Goal: Task Accomplishment & Management: Complete application form

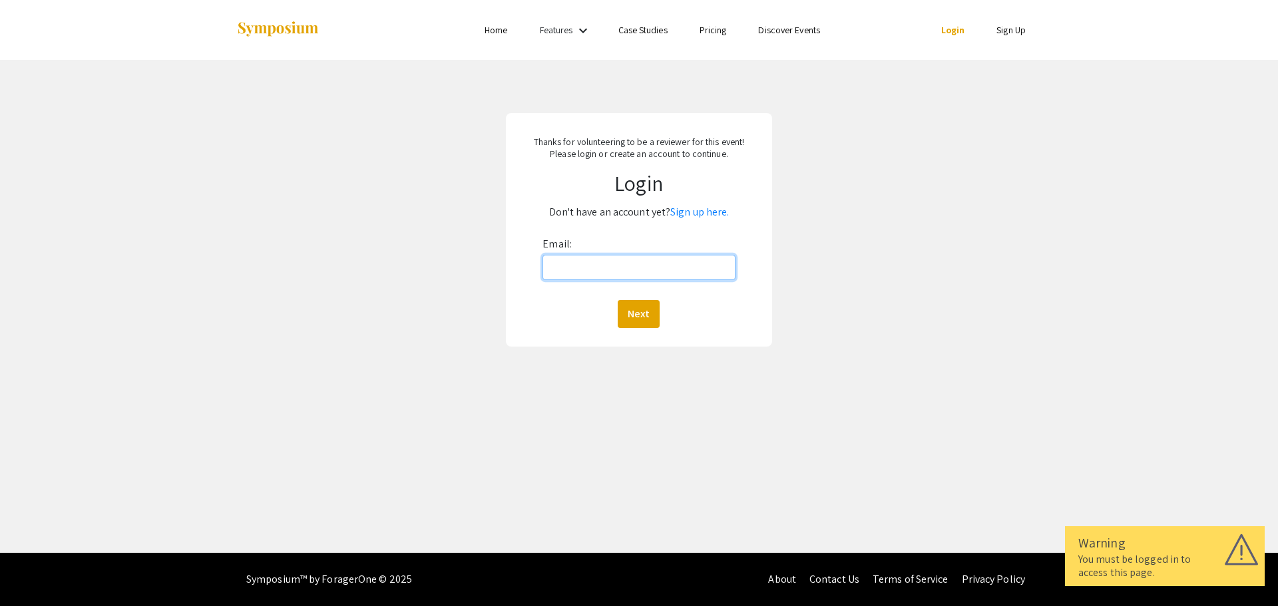
type input "[EMAIL_ADDRESS][DOMAIN_NAME]"
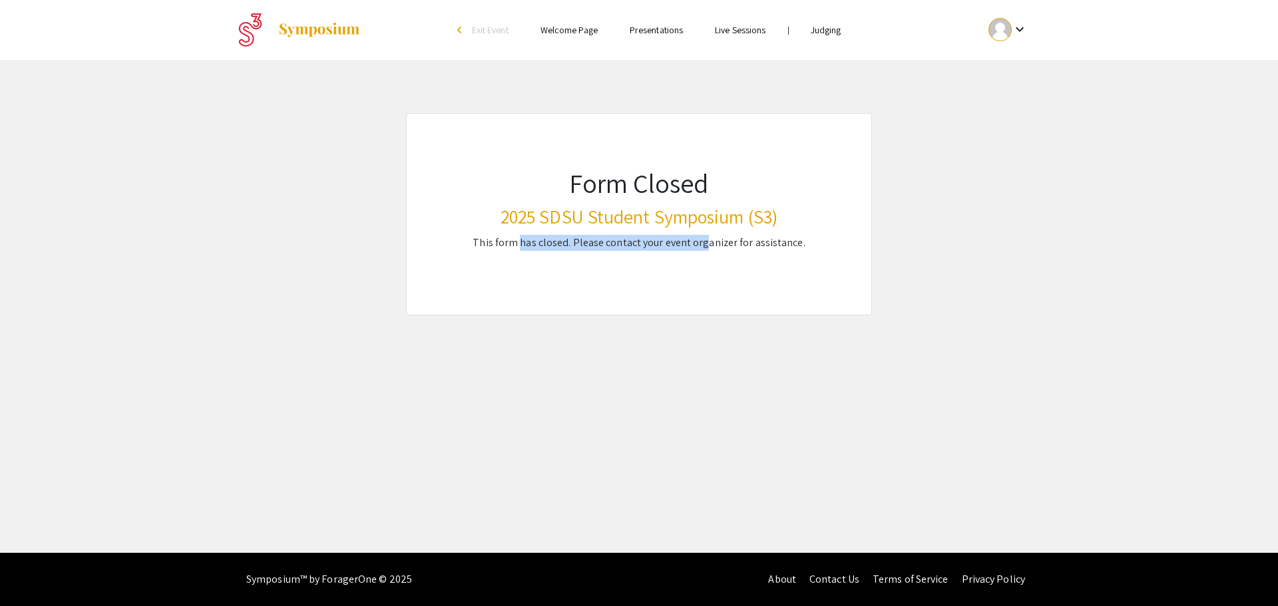
drag, startPoint x: 523, startPoint y: 242, endPoint x: 708, endPoint y: 249, distance: 185.2
click at [708, 249] on p "This form has closed. Please contact your event organizer for assistance." at bounding box center [639, 243] width 358 height 16
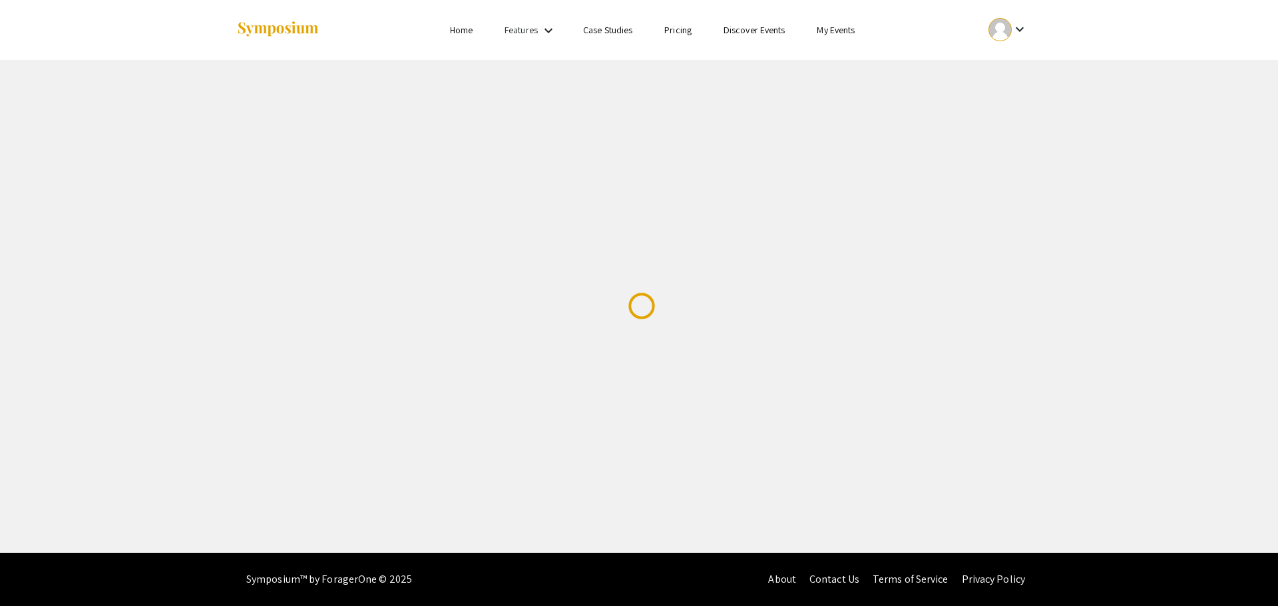
click at [543, 31] on mat-icon "keyboard_arrow_down" at bounding box center [549, 31] width 16 height 16
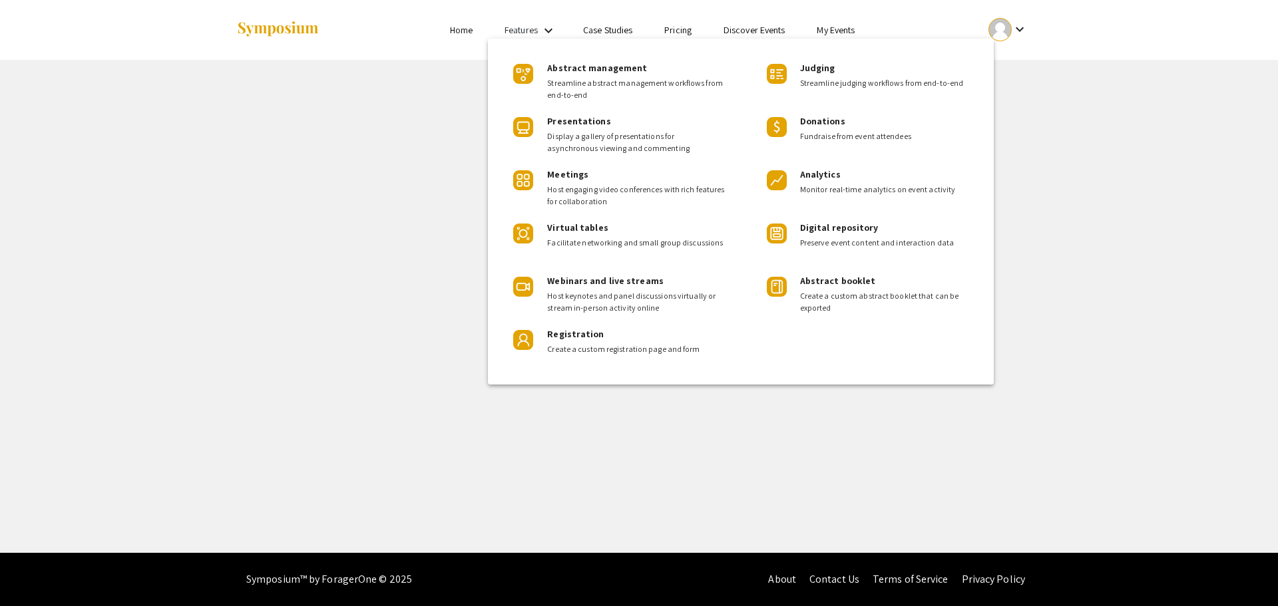
click at [469, 31] on div at bounding box center [639, 303] width 1278 height 606
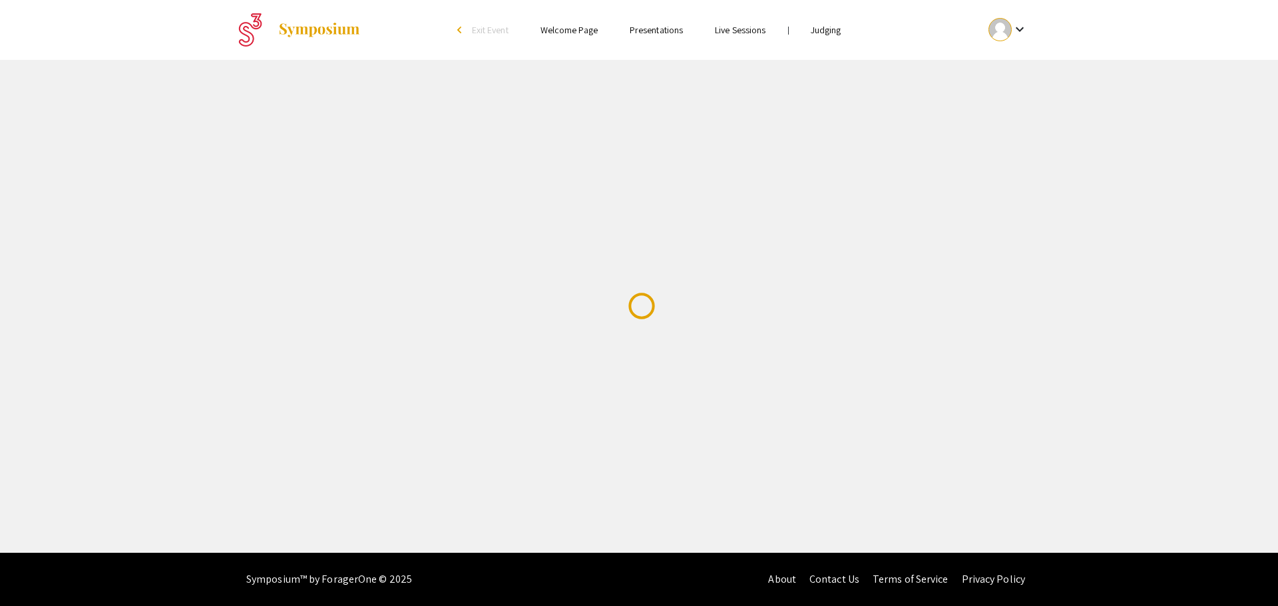
click at [461, 31] on div "arrow_back_ios" at bounding box center [461, 30] width 8 height 8
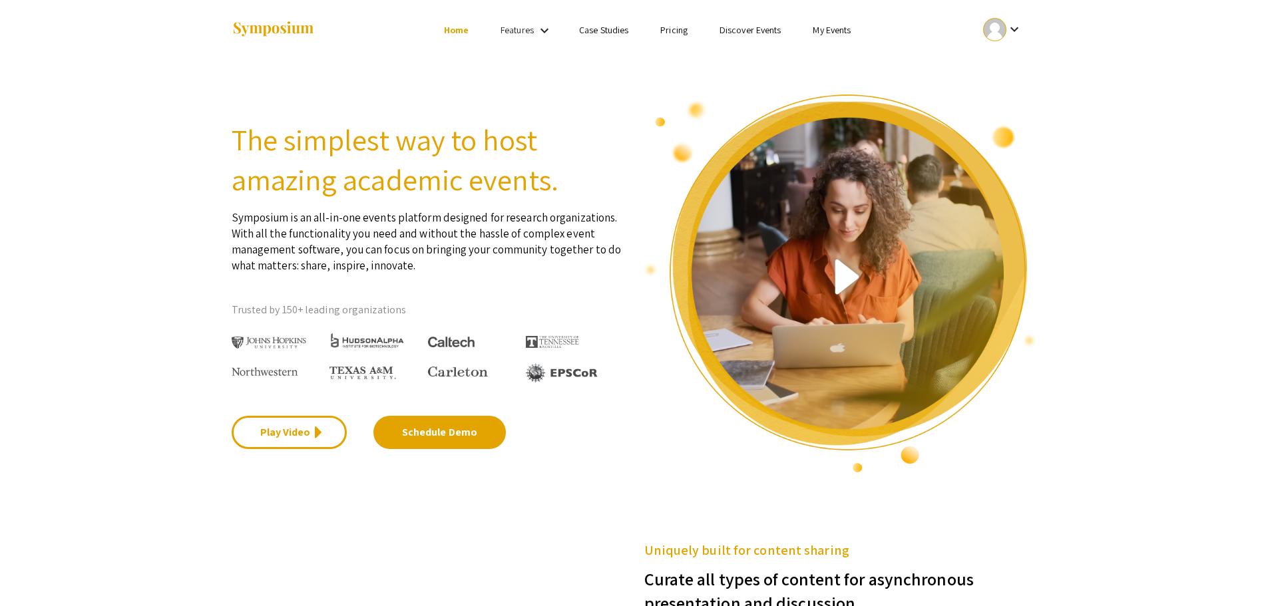
click at [736, 26] on link "Discover Events" at bounding box center [751, 30] width 62 height 12
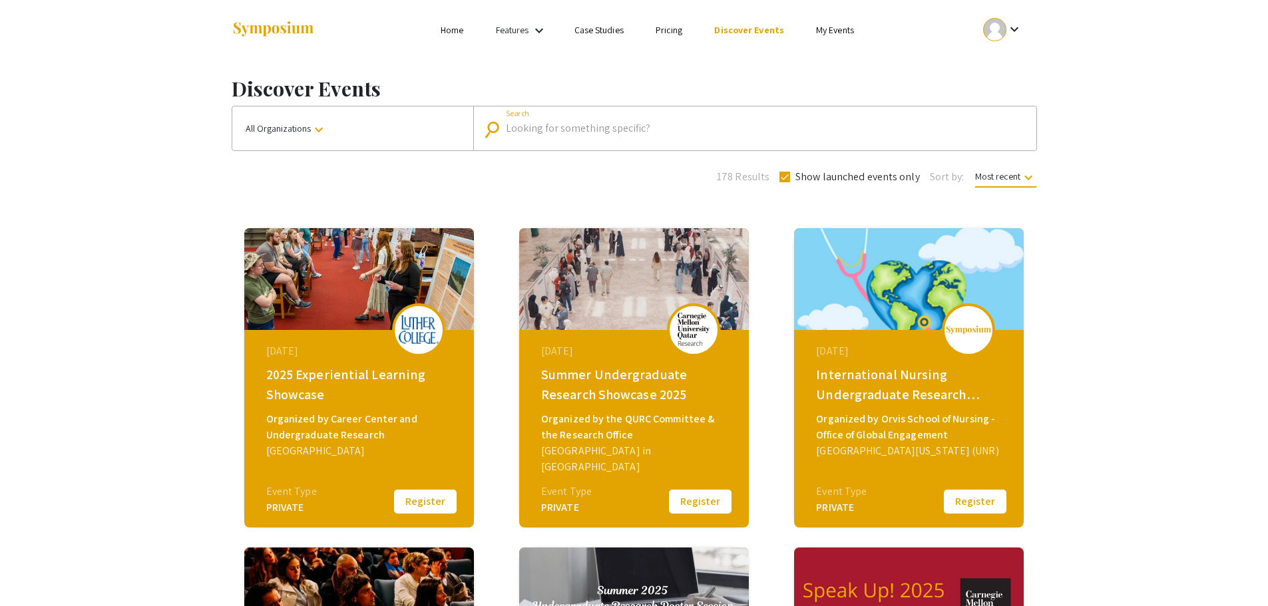
click at [543, 126] on input "Search" at bounding box center [762, 128] width 513 height 12
click at [984, 334] on img at bounding box center [968, 330] width 47 height 9
click at [833, 35] on link "My Events" at bounding box center [835, 30] width 38 height 12
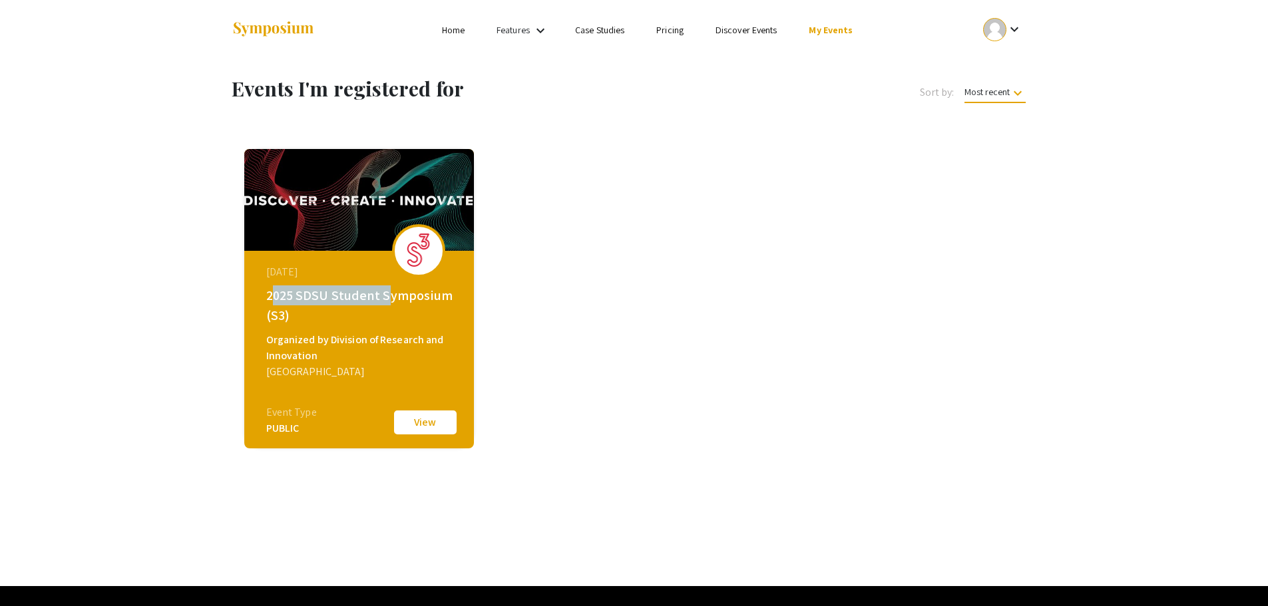
drag, startPoint x: 276, startPoint y: 286, endPoint x: 383, endPoint y: 294, distance: 107.5
click at [383, 294] on div "2025 SDSU Student Symposium (S3)" at bounding box center [360, 306] width 189 height 40
click at [511, 29] on link "Features" at bounding box center [513, 30] width 33 height 12
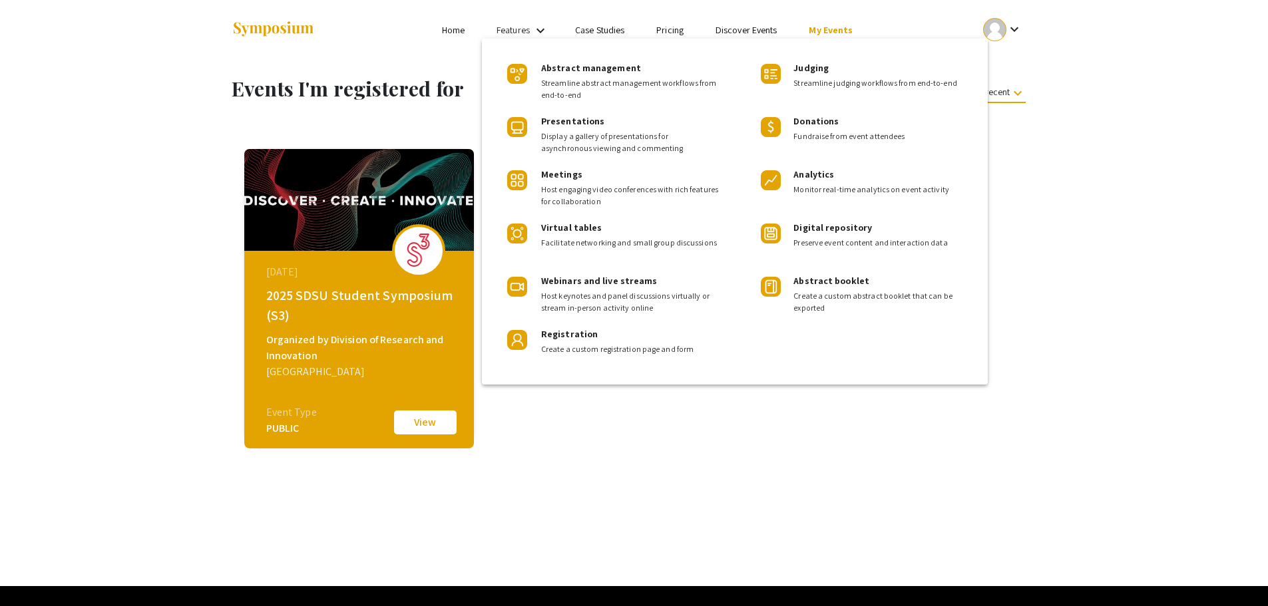
click at [463, 27] on div at bounding box center [634, 303] width 1268 height 606
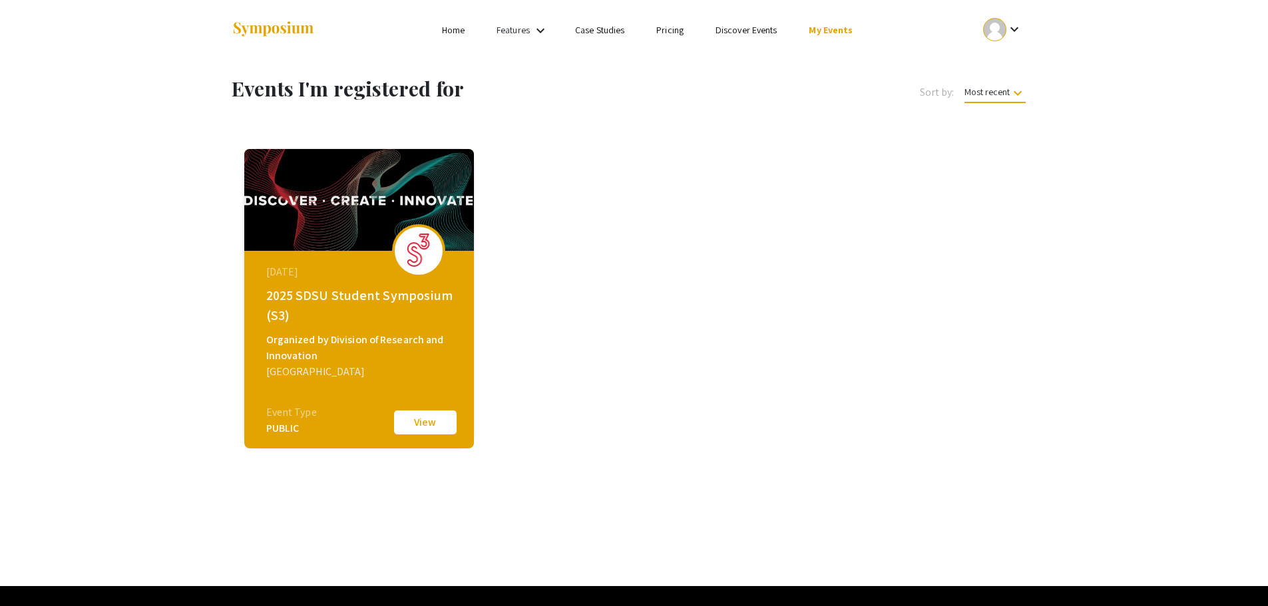
click at [529, 29] on link "Features" at bounding box center [513, 30] width 33 height 12
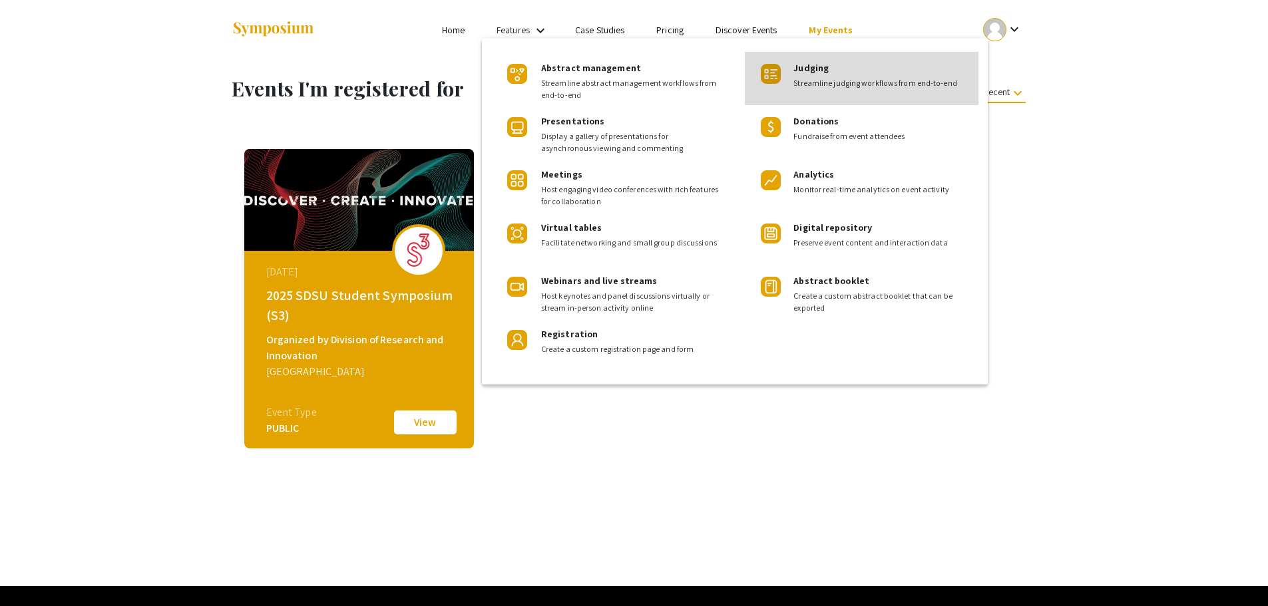
click at [808, 75] on div "Judging Streamline judging workflows from end-to-end" at bounding box center [881, 70] width 174 height 37
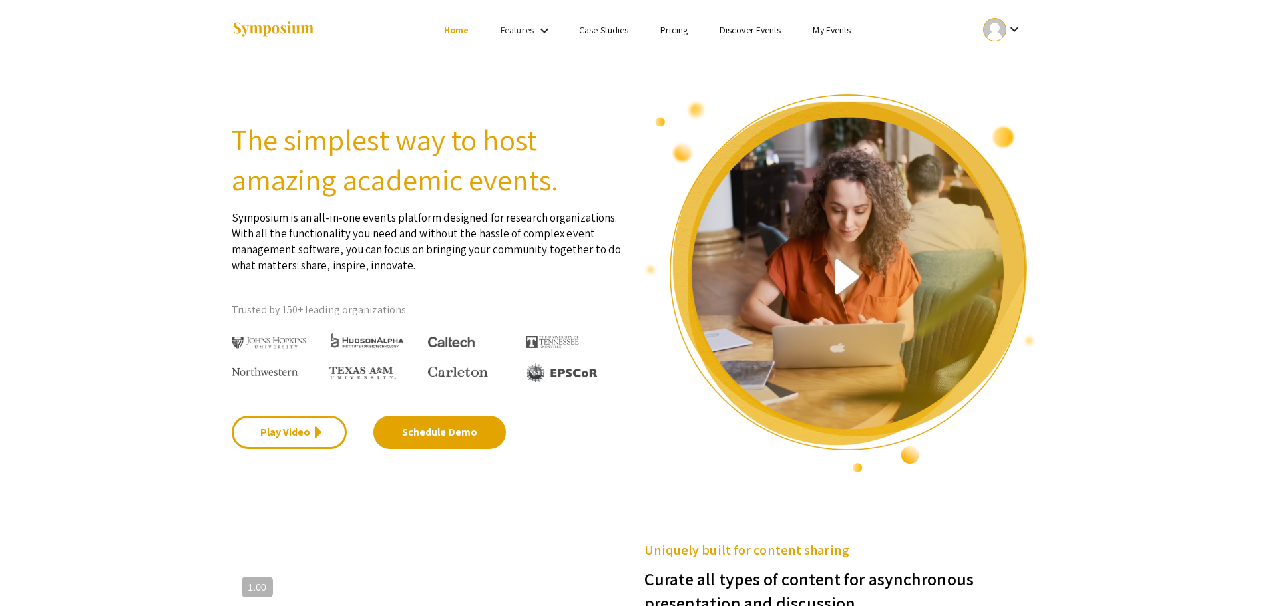
click at [759, 30] on link "Discover Events" at bounding box center [751, 30] width 62 height 12
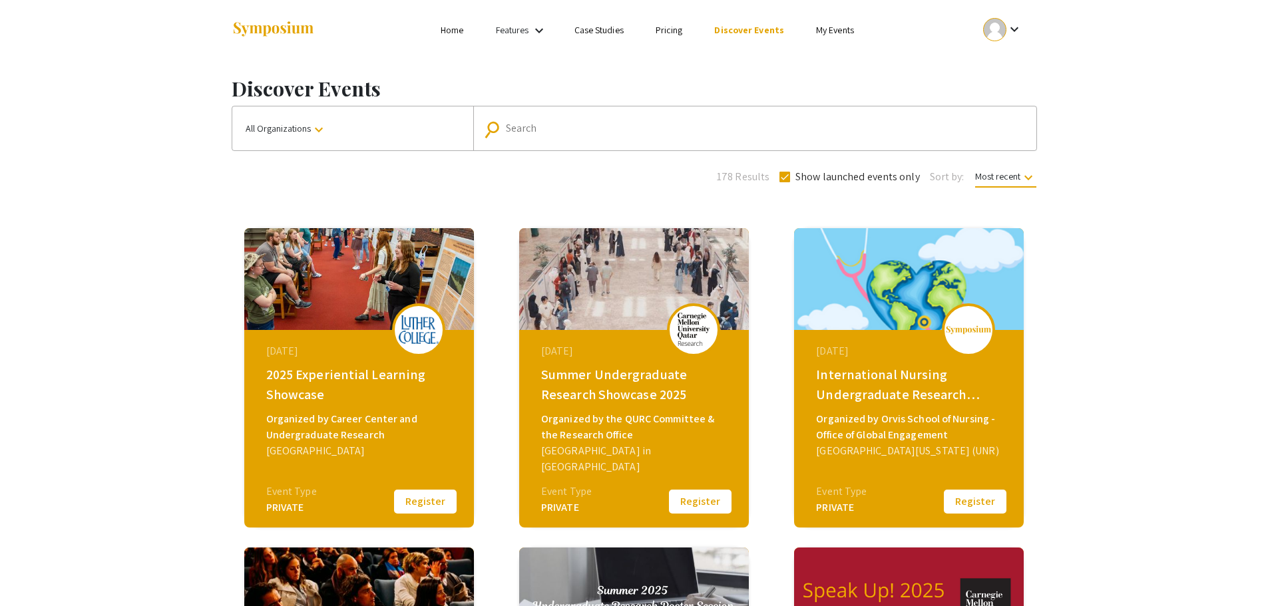
click at [640, 123] on input "Search" at bounding box center [762, 128] width 513 height 12
type input "s3"
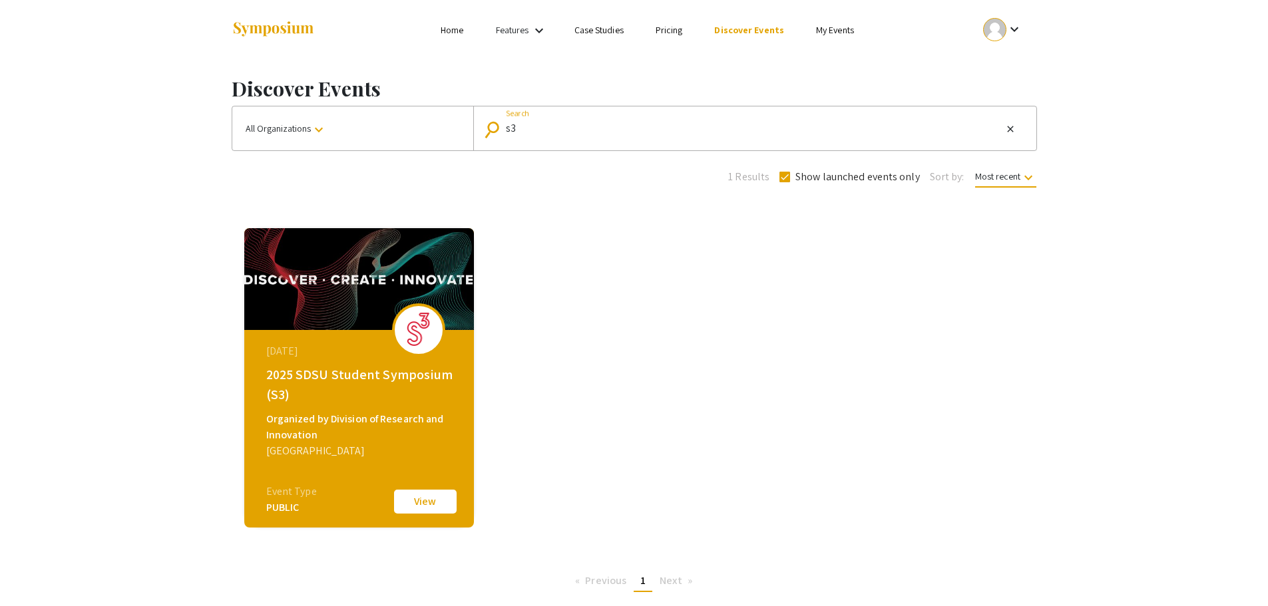
click at [288, 32] on img at bounding box center [273, 30] width 83 height 18
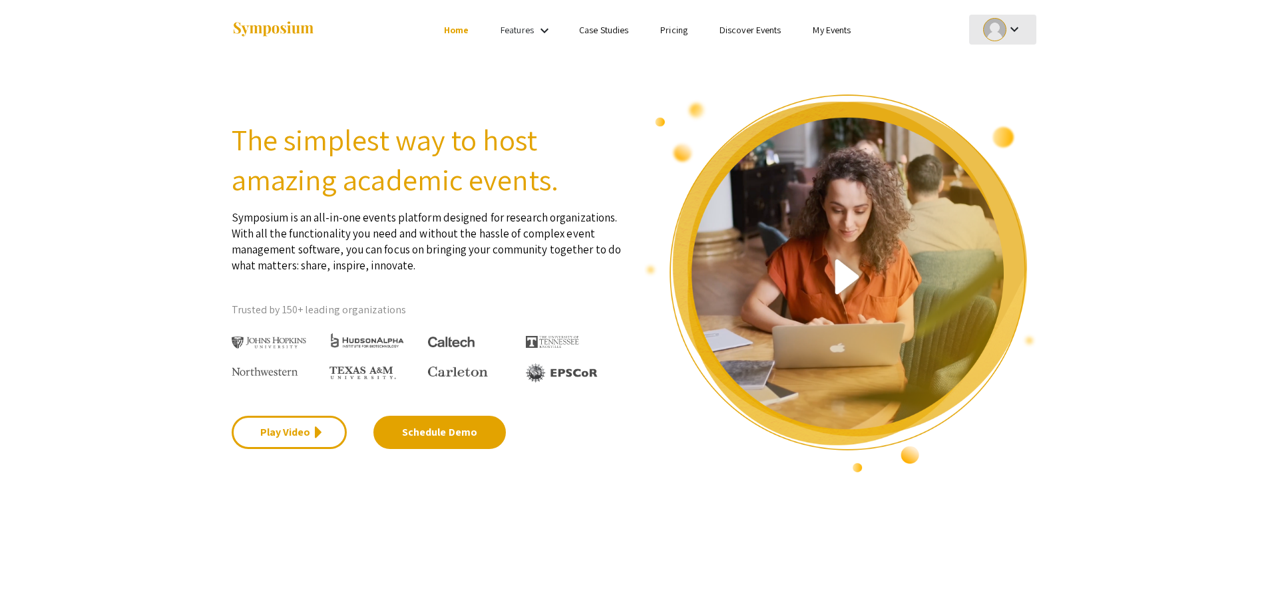
click at [1007, 25] on mat-icon "keyboard_arrow_down" at bounding box center [1015, 29] width 16 height 16
click at [1023, 130] on button "Sign out" at bounding box center [1010, 130] width 82 height 32
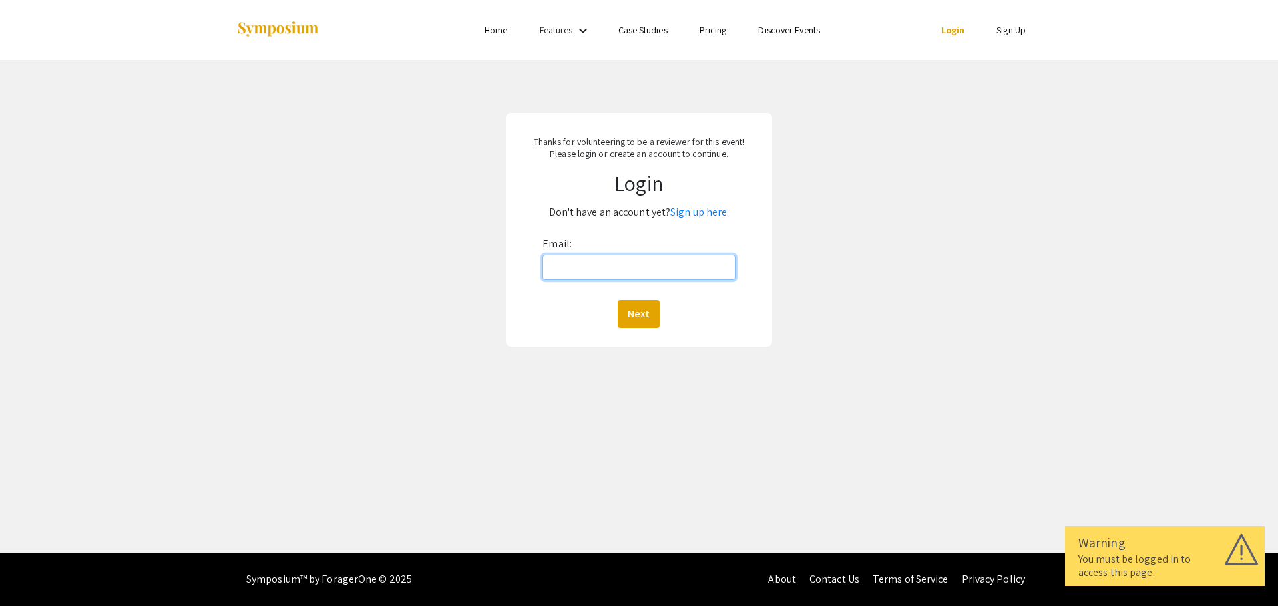
type input "[EMAIL_ADDRESS][DOMAIN_NAME]"
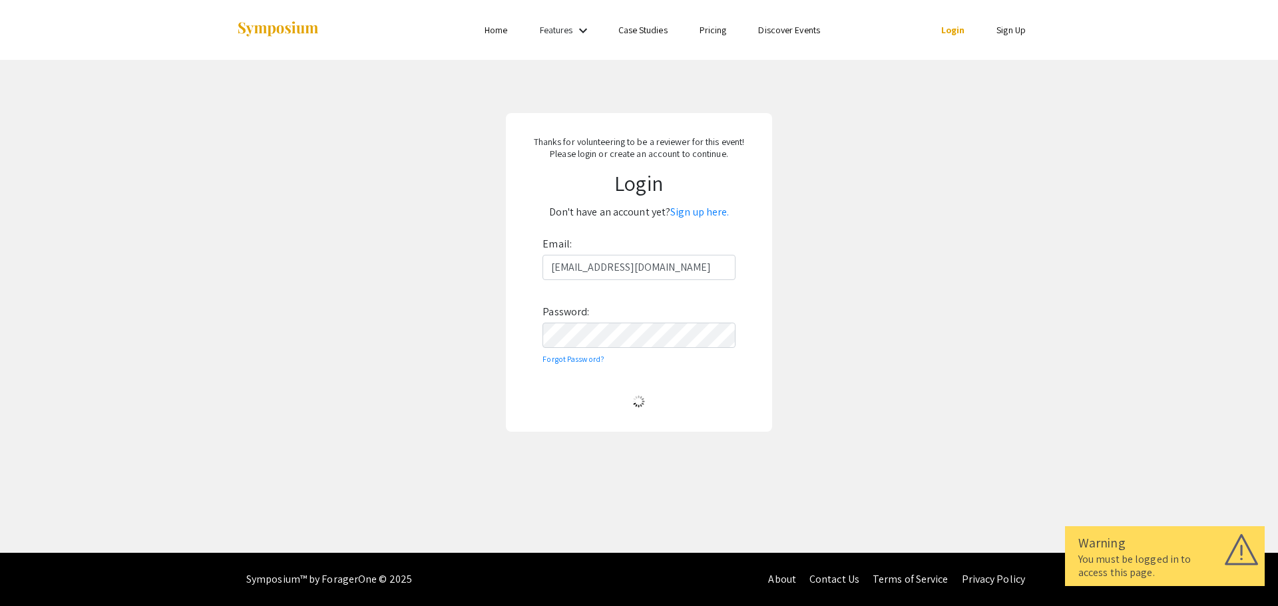
click at [768, 332] on div "Thanks for volunteering to be a reviewer for this event! Please login or create…" at bounding box center [639, 272] width 266 height 319
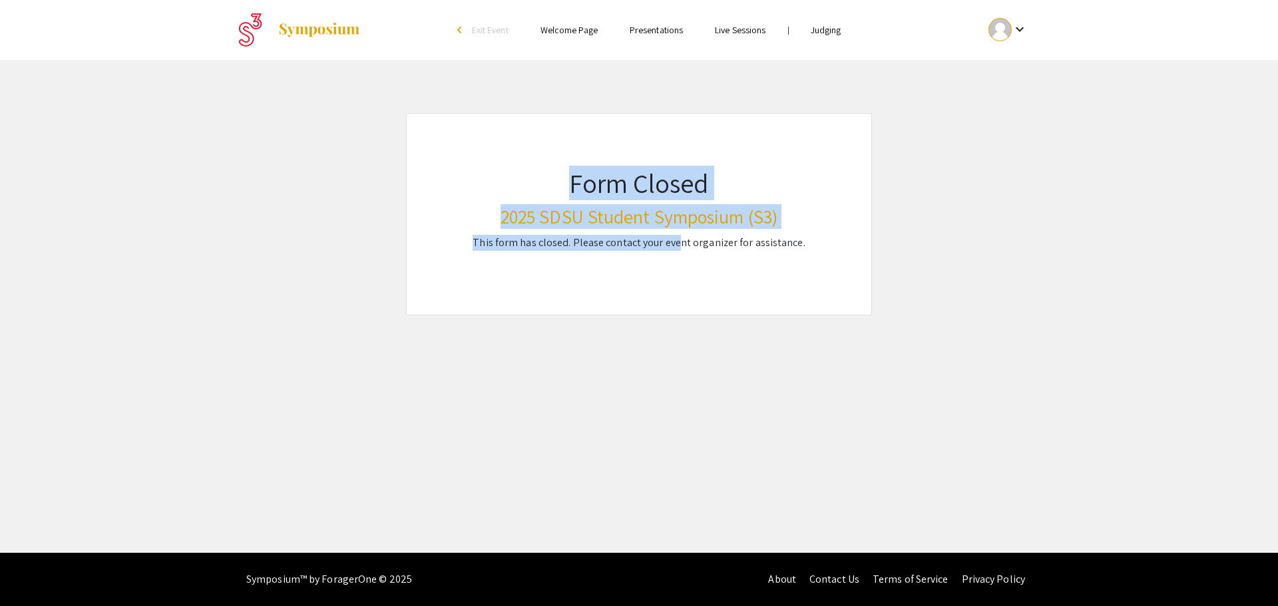
drag, startPoint x: 602, startPoint y: 196, endPoint x: 686, endPoint y: 240, distance: 95.0
click at [684, 238] on div "Form Closed 2025 SDSU Student Symposium (S3) This form has closed. Please conta…" at bounding box center [639, 214] width 466 height 202
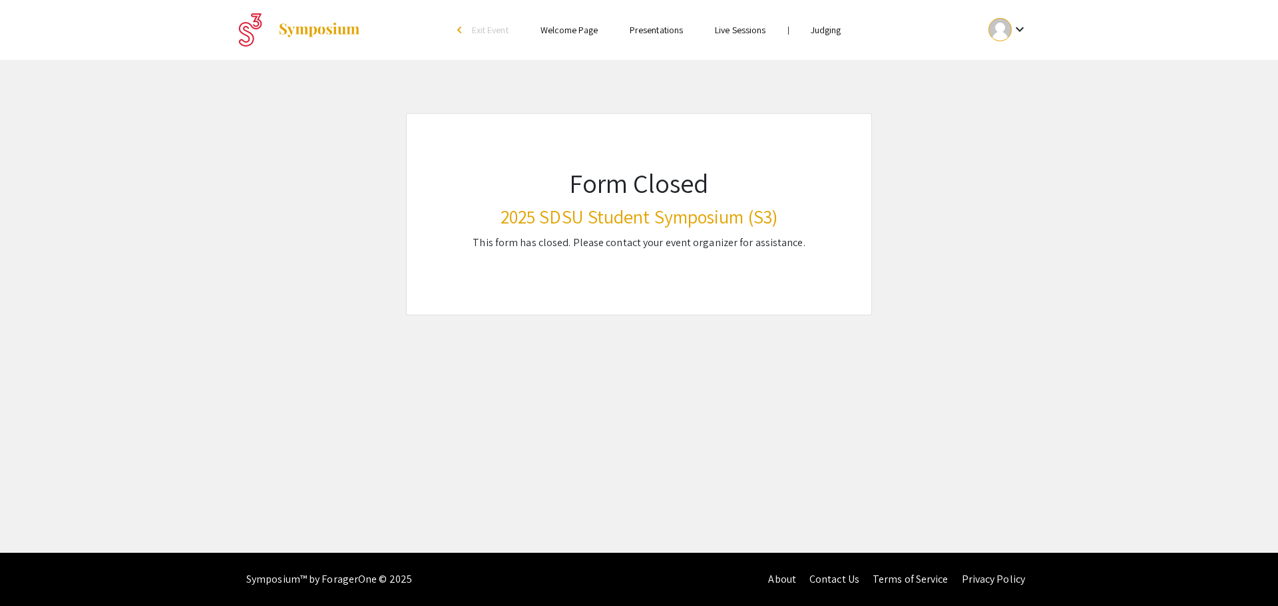
click at [690, 242] on p "This form has closed. Please contact your event organizer for assistance." at bounding box center [639, 243] width 358 height 16
drag, startPoint x: 497, startPoint y: 218, endPoint x: 781, endPoint y: 218, distance: 283.6
click at [781, 218] on h3 "2025 SDSU Student Symposium (S3)" at bounding box center [639, 217] width 358 height 23
copy h3 "2025 SDSU Student Symposium (S3)"
